Goal: Find specific page/section: Find specific page/section

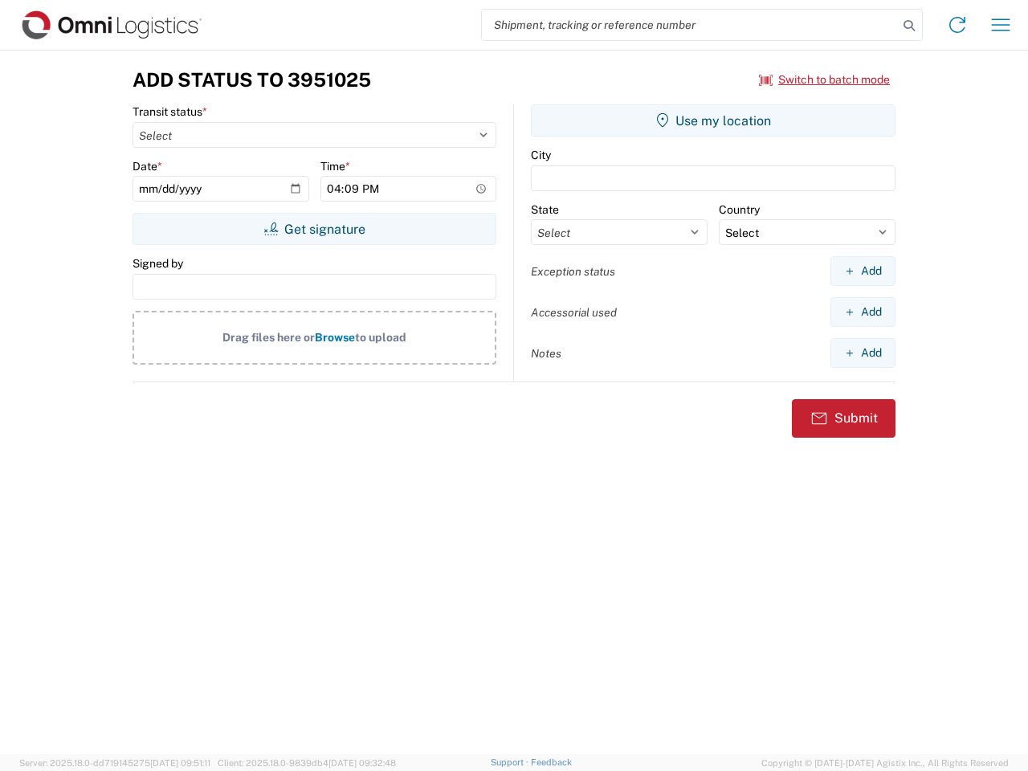
click at [690, 25] on input "search" at bounding box center [690, 25] width 416 height 31
click at [909, 26] on icon at bounding box center [908, 25] width 22 height 22
click at [957, 25] on icon at bounding box center [957, 25] width 26 height 26
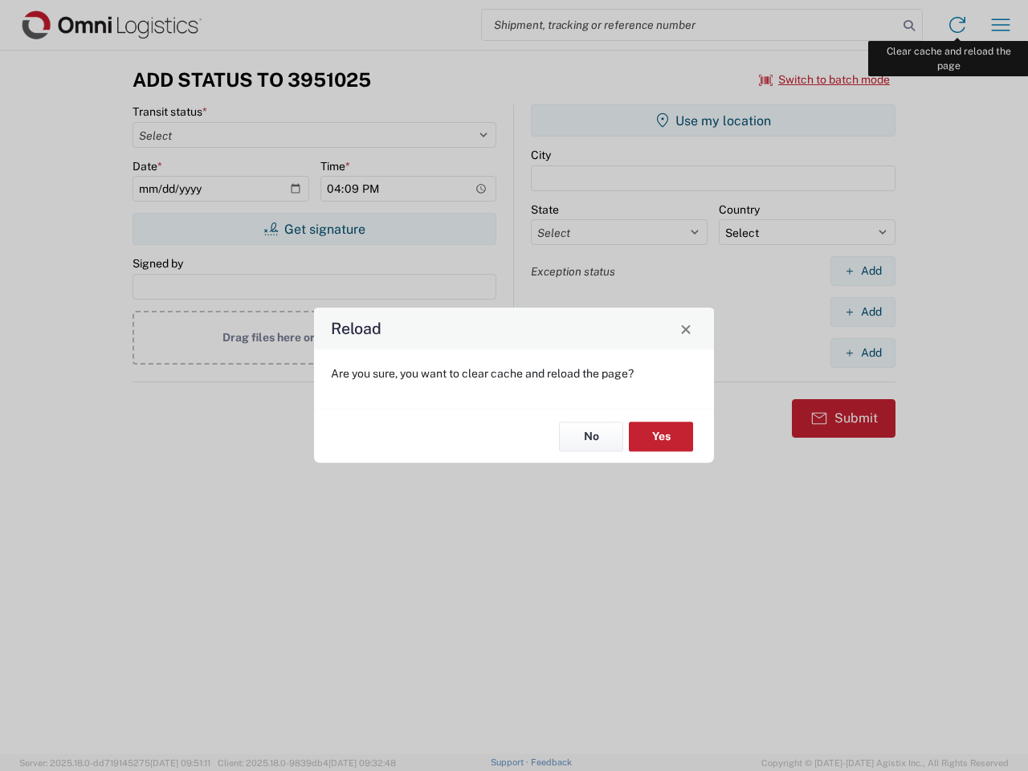
click at [1000, 25] on div "Reload Are you sure, you want to clear cache and reload the page? No Yes" at bounding box center [514, 385] width 1028 height 771
click at [824, 79] on div "Reload Are you sure, you want to clear cache and reload the page? No Yes" at bounding box center [514, 385] width 1028 height 771
click at [314, 229] on div "Reload Are you sure, you want to clear cache and reload the page? No Yes" at bounding box center [514, 385] width 1028 height 771
click at [713, 120] on div "Reload Are you sure, you want to clear cache and reload the page? No Yes" at bounding box center [514, 385] width 1028 height 771
click at [862, 271] on div "Reload Are you sure, you want to clear cache and reload the page? No Yes" at bounding box center [514, 385] width 1028 height 771
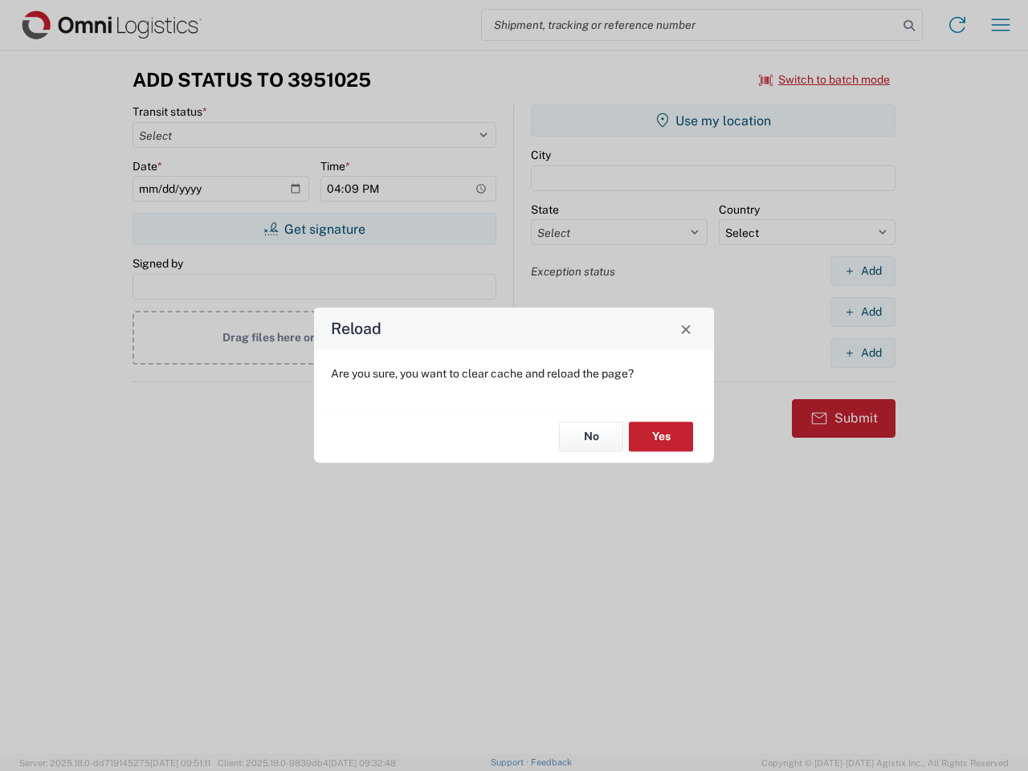
click at [862, 311] on div "Reload Are you sure, you want to clear cache and reload the page? No Yes" at bounding box center [514, 385] width 1028 height 771
click at [862, 352] on div "Reload Are you sure, you want to clear cache and reload the page? No Yes" at bounding box center [514, 385] width 1028 height 771
